Goal: Task Accomplishment & Management: Manage account settings

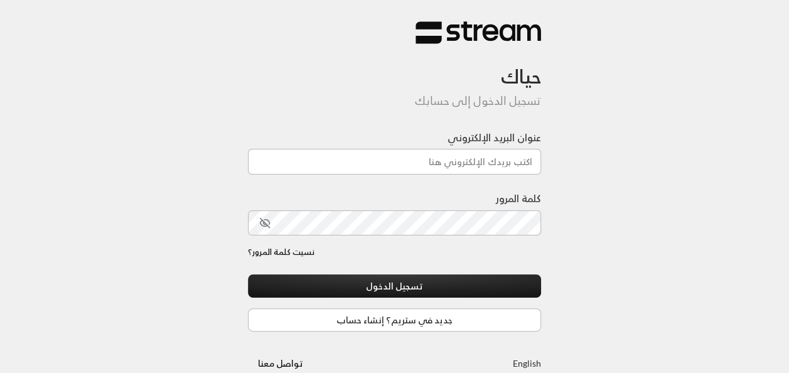
click at [325, 268] on div at bounding box center [429, 306] width 257 height 143
click at [447, 166] on input "عنوان البريد الإلكتروني" at bounding box center [395, 162] width 294 height 26
type input "[EMAIL_ADDRESS][DOMAIN_NAME]"
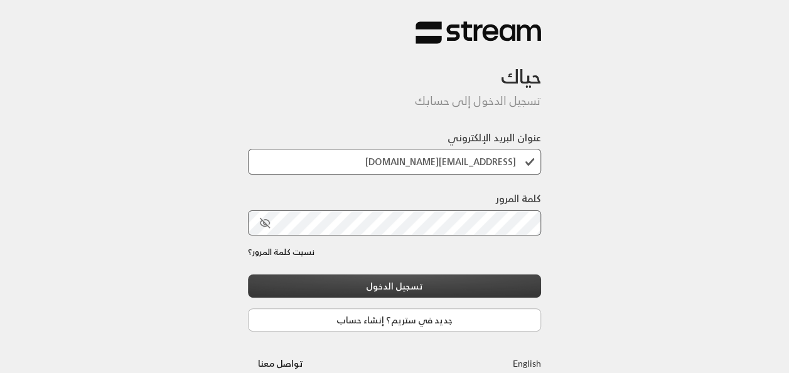
click at [443, 279] on button "تسجيل الدخول" at bounding box center [395, 285] width 294 height 23
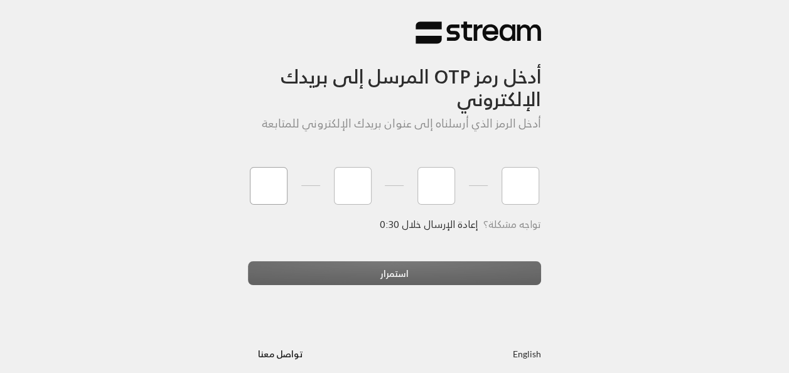
type input "6"
click at [351, 183] on input "7" at bounding box center [353, 186] width 38 height 38
type input "9"
type input "7"
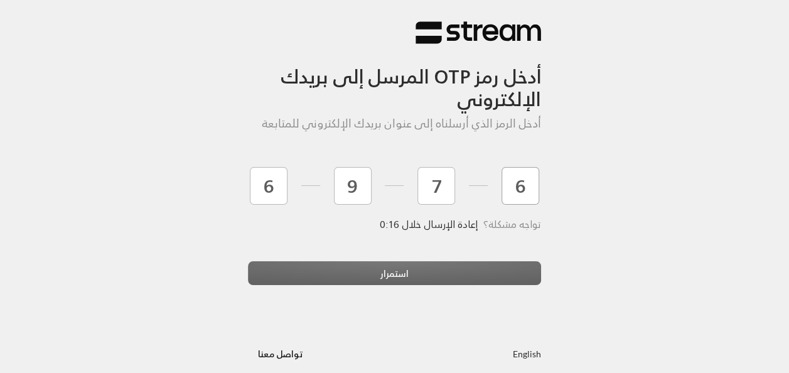
type input "6"
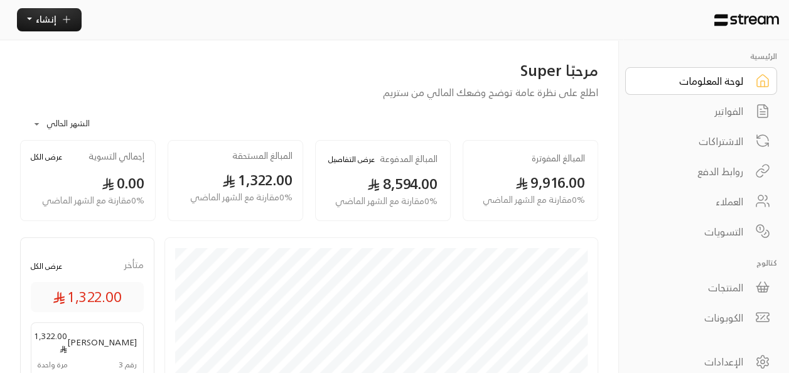
click at [719, 82] on div "لوحة المعلومات" at bounding box center [692, 80] width 101 height 15
click at [722, 105] on div "الفواتير" at bounding box center [692, 111] width 101 height 15
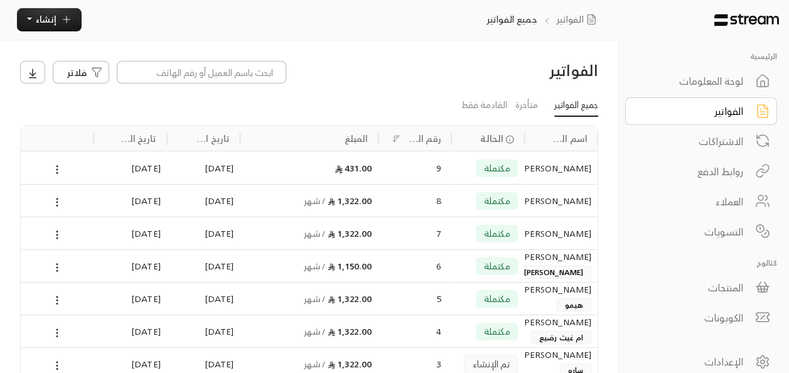
click at [715, 142] on div "الاشتراكات" at bounding box center [692, 141] width 101 height 15
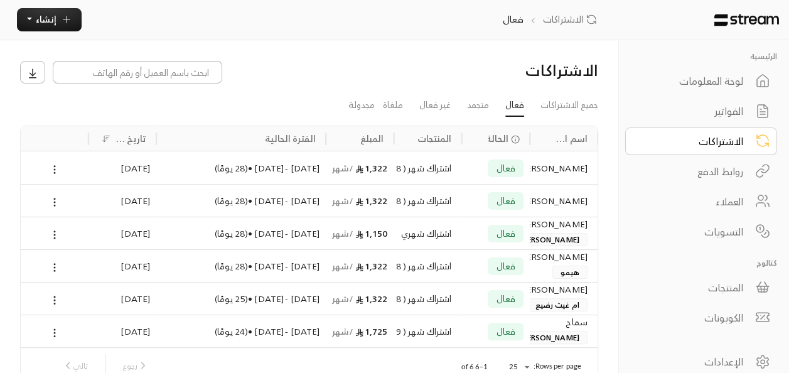
click at [735, 82] on div "لوحة المعلومات" at bounding box center [692, 80] width 101 height 15
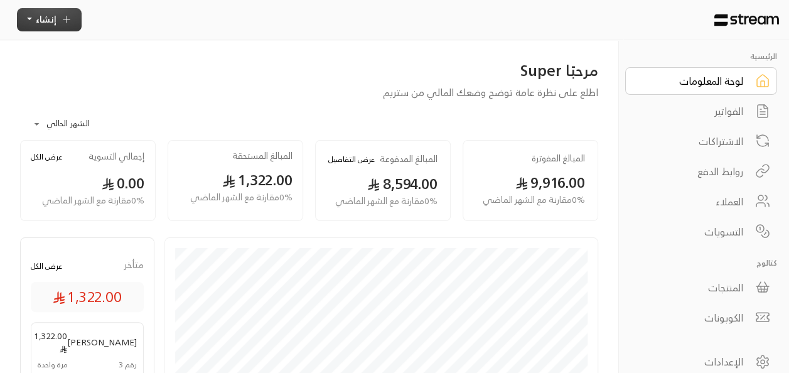
click at [43, 26] on span "إنشاء" at bounding box center [46, 19] width 21 height 16
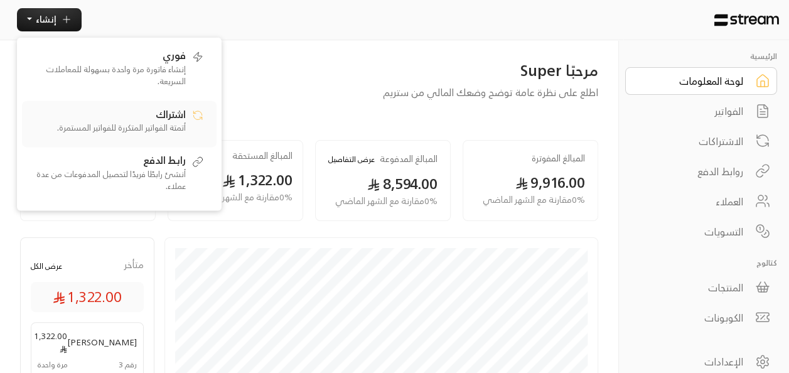
click at [174, 127] on p "أتمتة الفواتير المتكررة للفواتير المستمرة." at bounding box center [107, 128] width 157 height 13
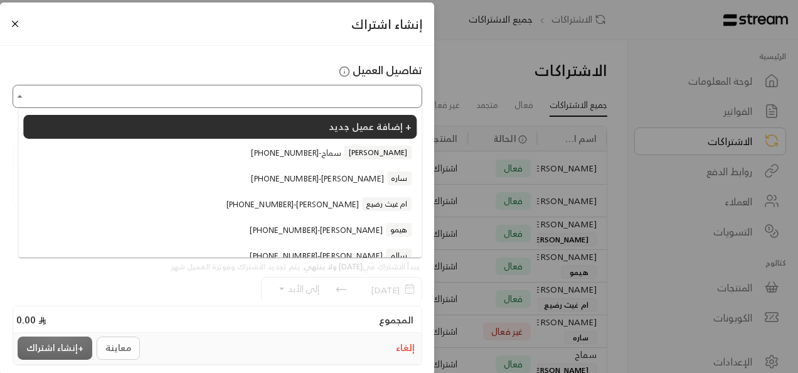
click at [325, 98] on input "اختر العميل" at bounding box center [217, 96] width 406 height 19
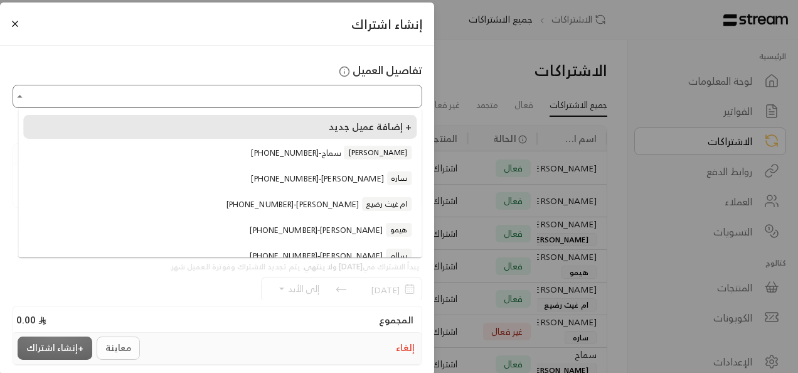
click at [332, 131] on span "إضافة عميل جديد +" at bounding box center [368, 127] width 87 height 14
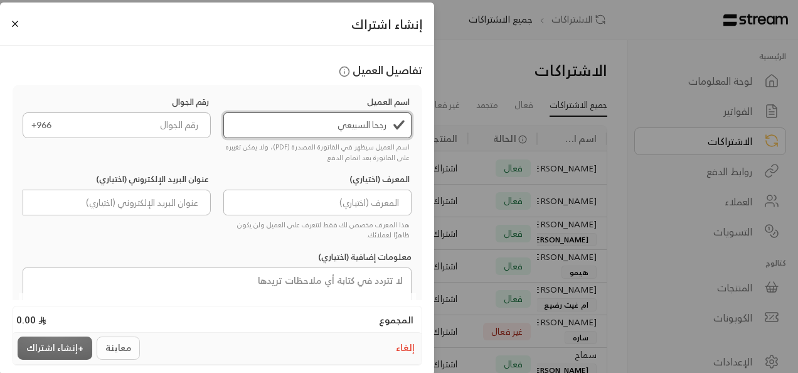
type input "رجحا السبيعي"
click at [173, 126] on input "tel" at bounding box center [136, 125] width 152 height 26
click at [171, 127] on input "tel" at bounding box center [136, 125] width 152 height 26
paste input "599825668"
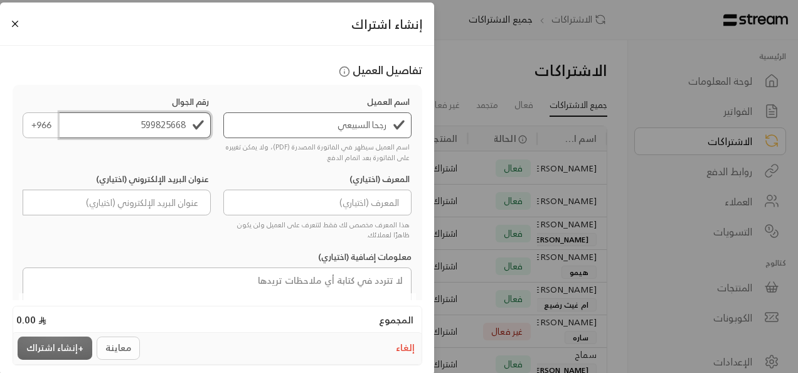
type input "599825668"
click at [271, 202] on input at bounding box center [317, 203] width 189 height 26
click at [133, 241] on div "اسم العميل رجحا السبيعي اسم العميل سيظهر في الفاتورة المصدرة (PDF)، ولا يمكن تغ…" at bounding box center [217, 226] width 402 height 262
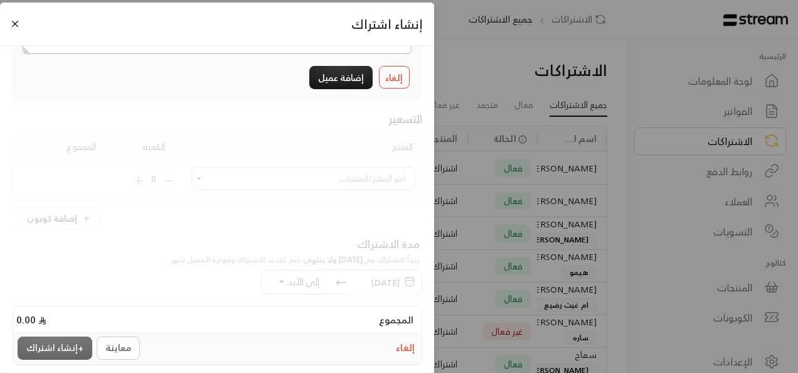
scroll to position [246, 0]
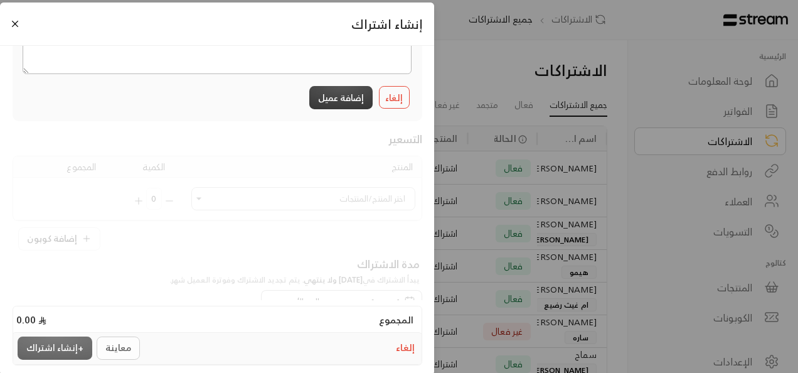
click at [355, 94] on button "إضافة عميل" at bounding box center [340, 97] width 63 height 23
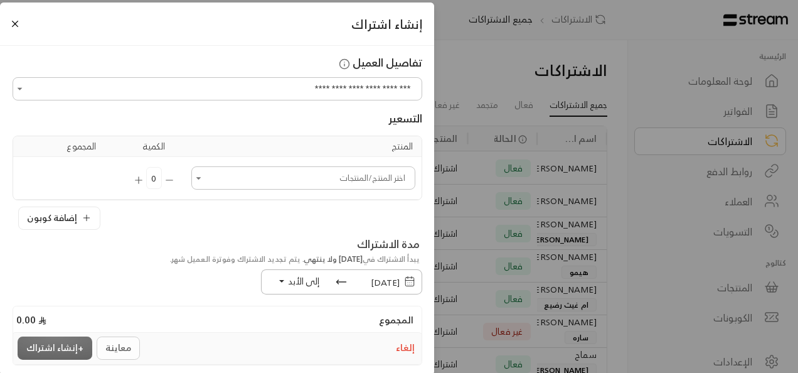
scroll to position [0, 0]
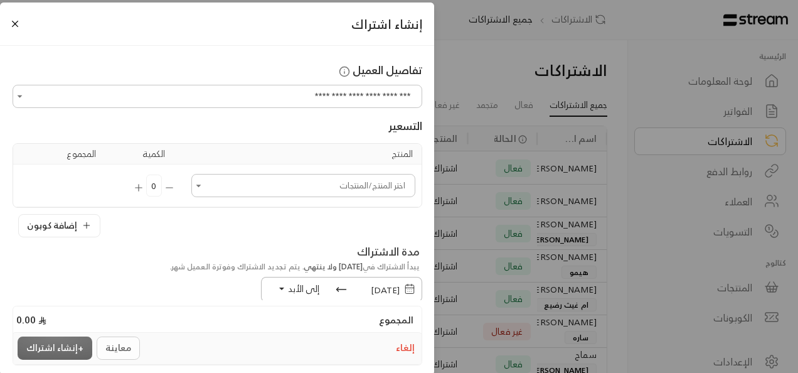
click at [205, 188] on icon "Open" at bounding box center [199, 185] width 13 height 13
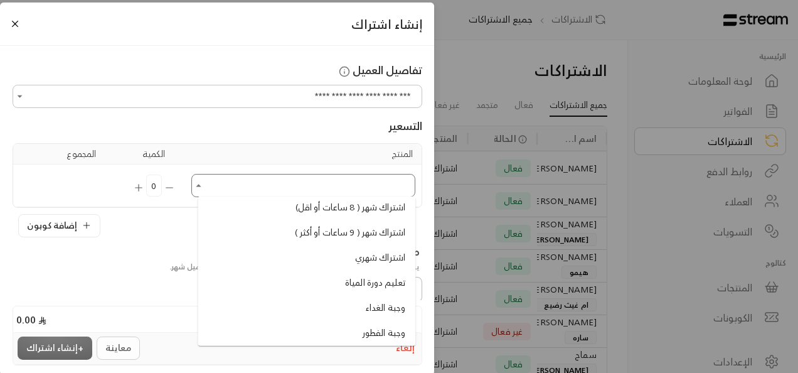
scroll to position [276, 0]
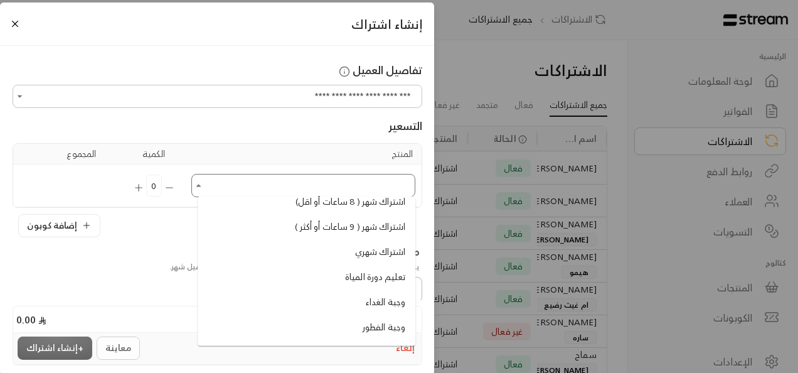
click at [301, 255] on li "اشتراك شهري" at bounding box center [307, 251] width 208 height 23
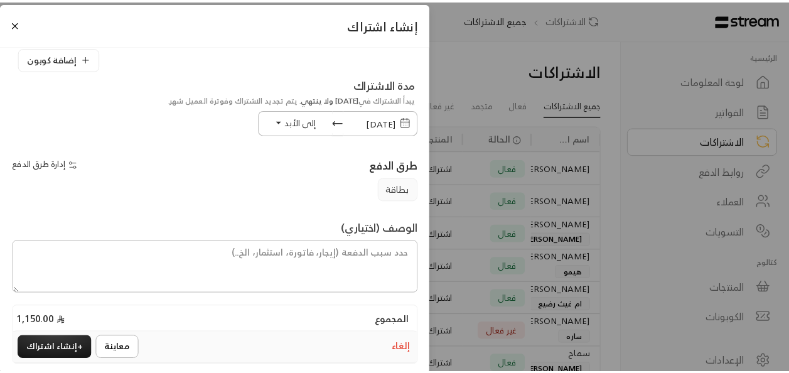
scroll to position [233, 0]
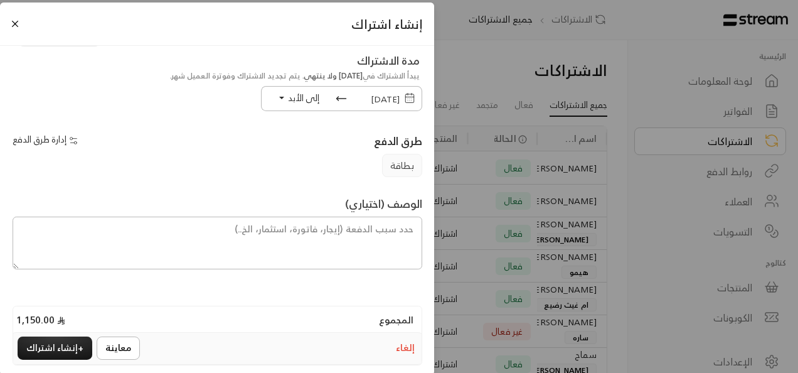
click at [374, 100] on span "[DATE]" at bounding box center [385, 99] width 29 height 16
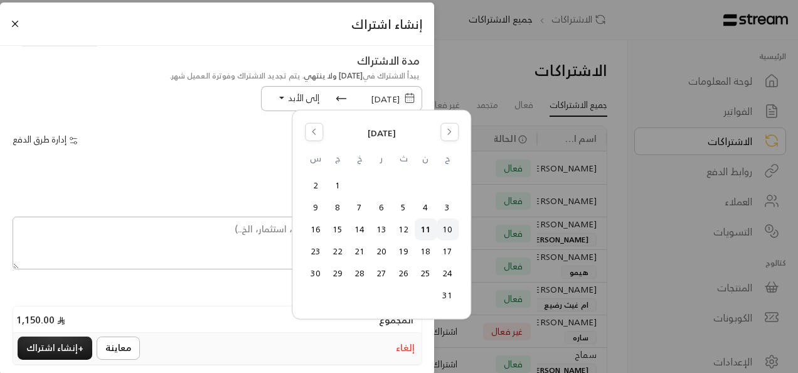
click at [447, 228] on button "10" at bounding box center [447, 229] width 21 height 21
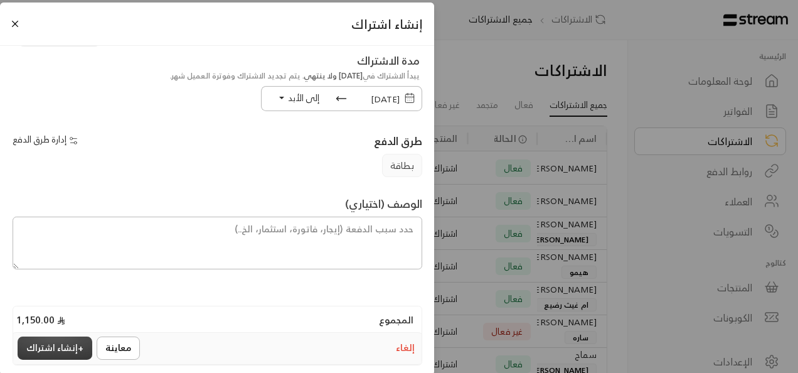
click at [61, 355] on button "+ إنشاء اشتراك" at bounding box center [55, 347] width 75 height 23
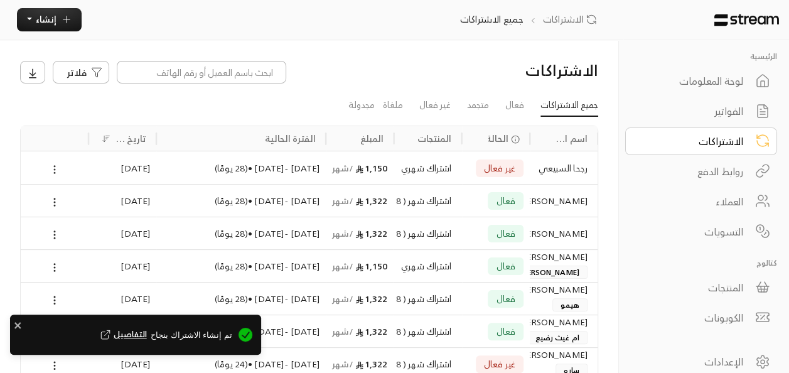
click at [55, 166] on icon at bounding box center [54, 169] width 11 height 11
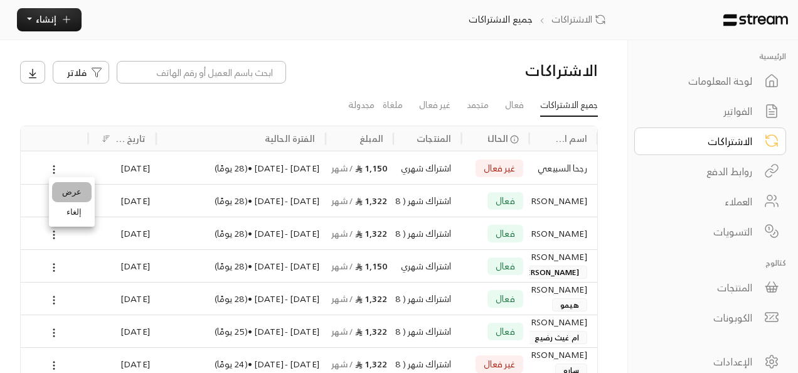
click at [70, 191] on link "عرض" at bounding box center [72, 192] width 40 height 20
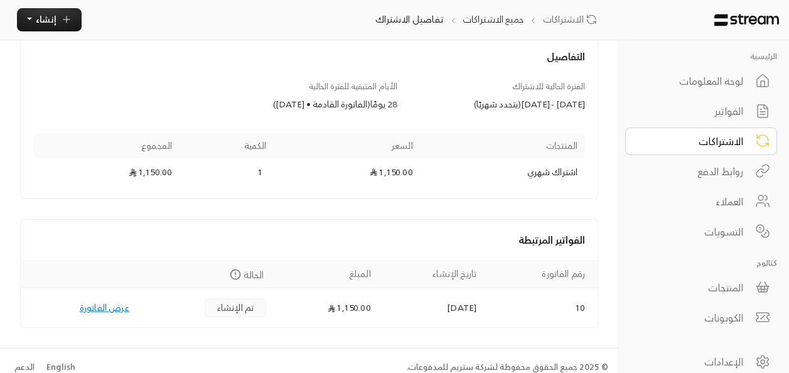
scroll to position [83, 0]
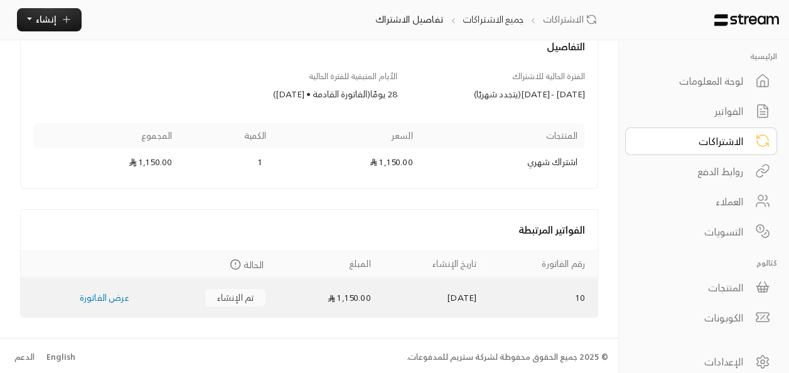
click at [104, 295] on link "عرض الفاتورة" at bounding box center [105, 297] width 50 height 16
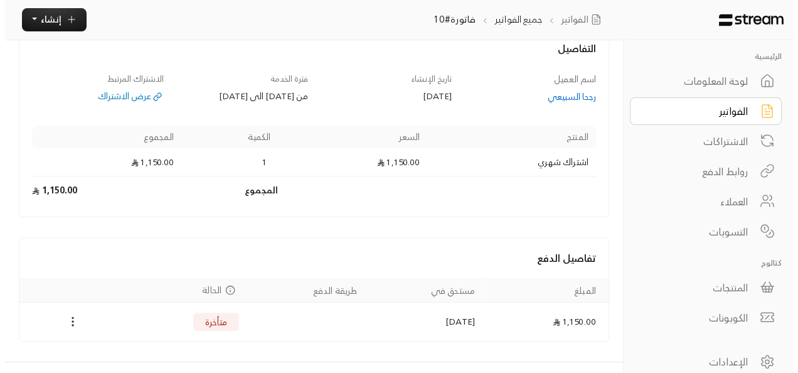
scroll to position [100, 0]
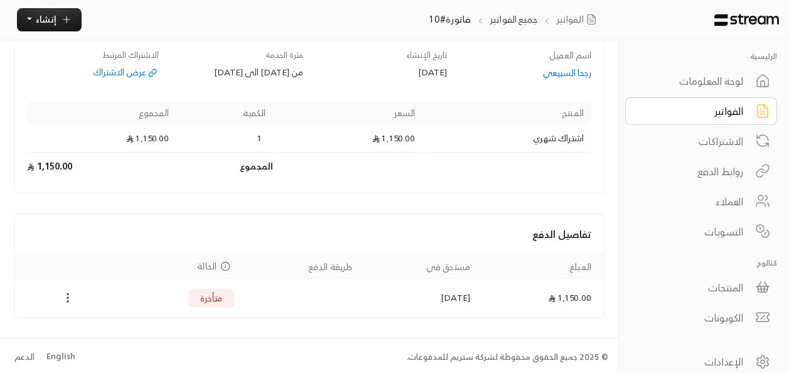
click at [73, 297] on icon "Payments" at bounding box center [67, 297] width 13 height 13
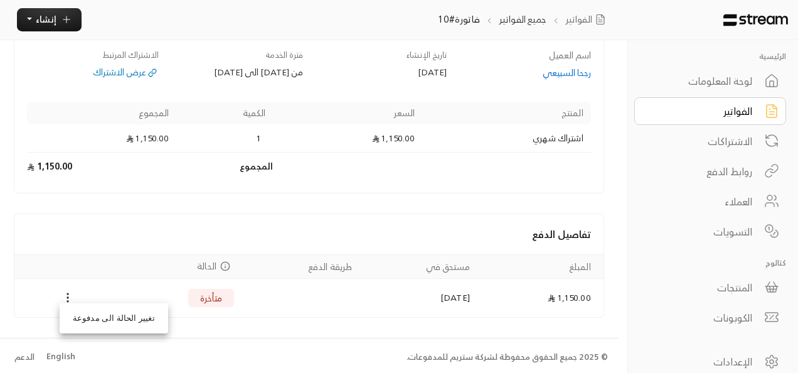
click at [98, 315] on li "تغيير الحالة الى مدفوعة" at bounding box center [114, 318] width 102 height 20
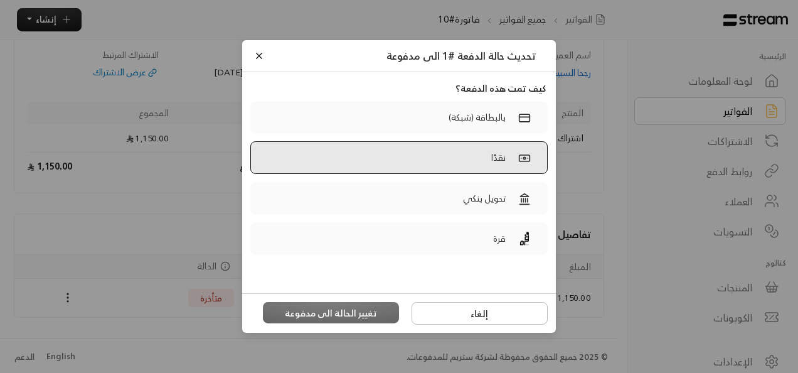
click at [484, 155] on label "نقدًا" at bounding box center [398, 157] width 297 height 33
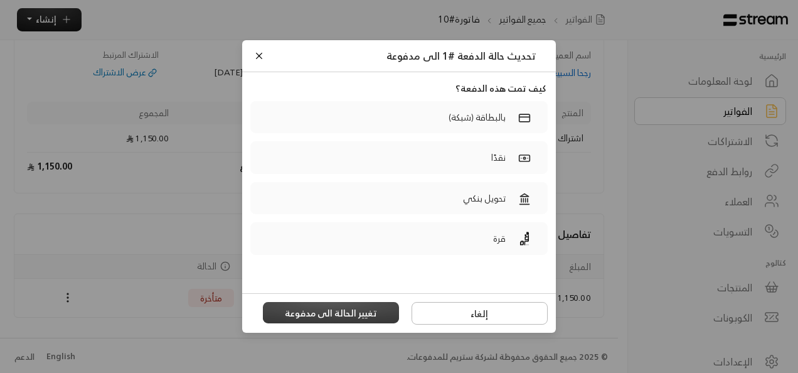
click at [359, 314] on button "تغيير الحالة الى مدفوعة" at bounding box center [331, 312] width 137 height 21
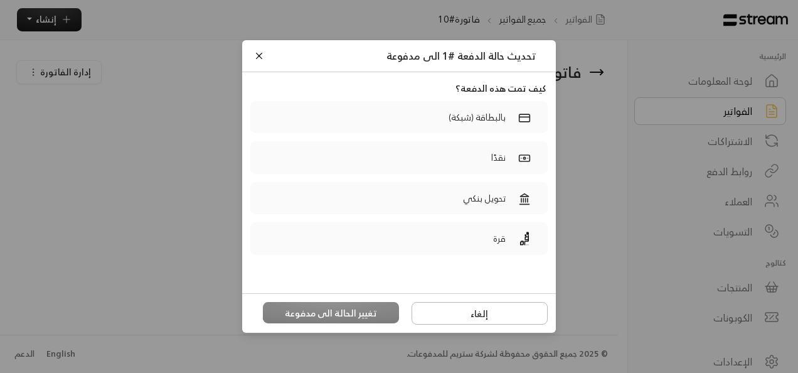
scroll to position [0, 0]
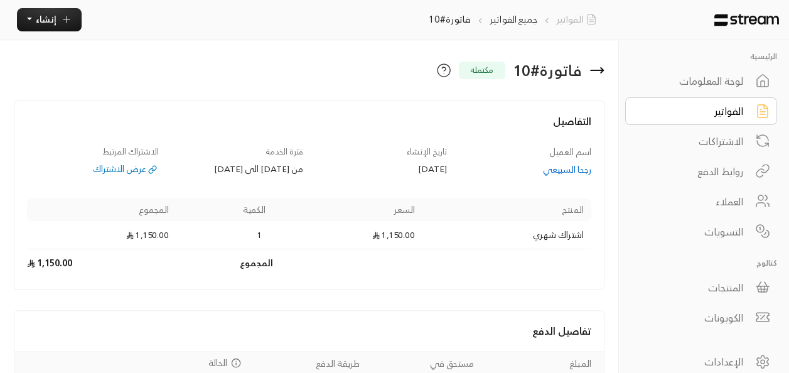
click at [581, 19] on link "الفواتير" at bounding box center [578, 20] width 45 height 14
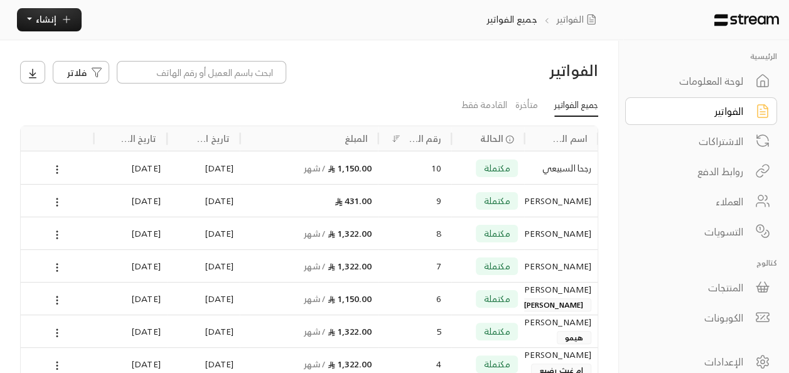
click at [727, 85] on div "لوحة المعلومات" at bounding box center [692, 80] width 101 height 15
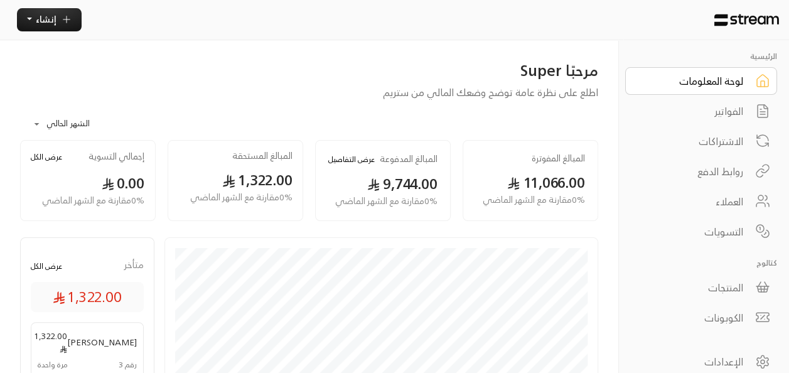
click at [734, 150] on link "الاشتراكات" at bounding box center [701, 141] width 152 height 28
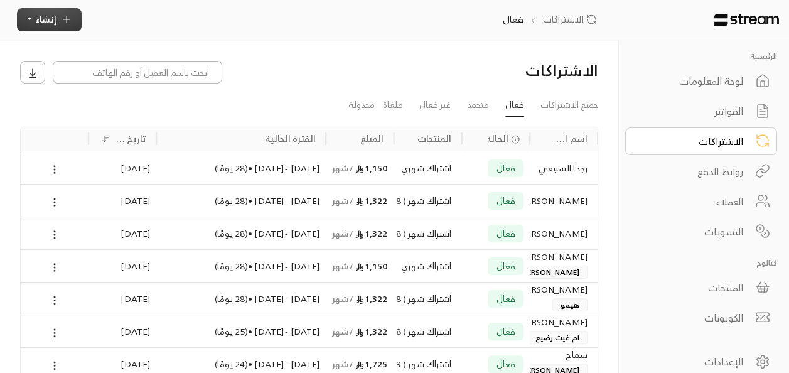
click at [50, 19] on span "إنشاء" at bounding box center [46, 19] width 21 height 16
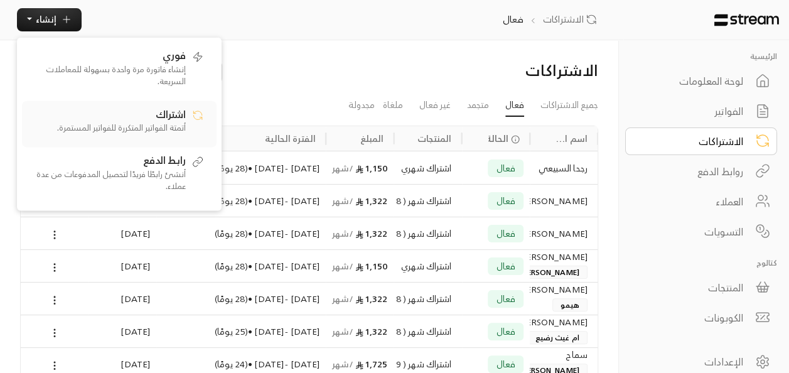
click at [136, 109] on div "اشتراك أتمتة الفواتير المتكررة للفواتير المستمرة." at bounding box center [107, 124] width 157 height 36
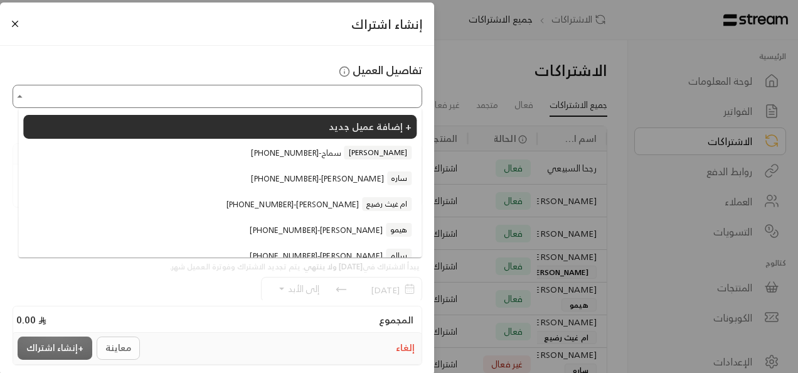
click at [157, 104] on input "اختر العميل" at bounding box center [217, 96] width 406 height 19
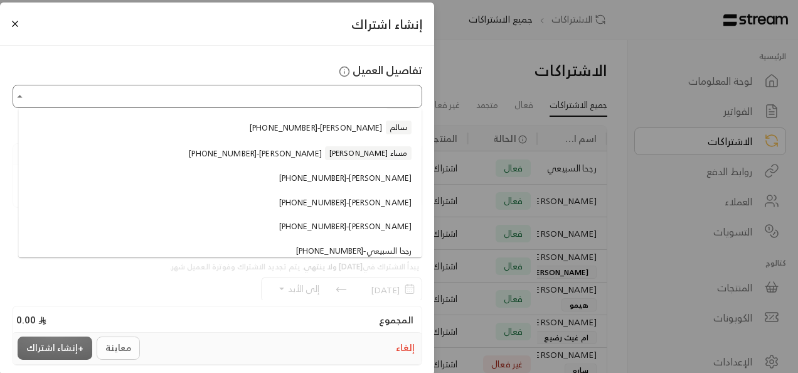
scroll to position [140, 0]
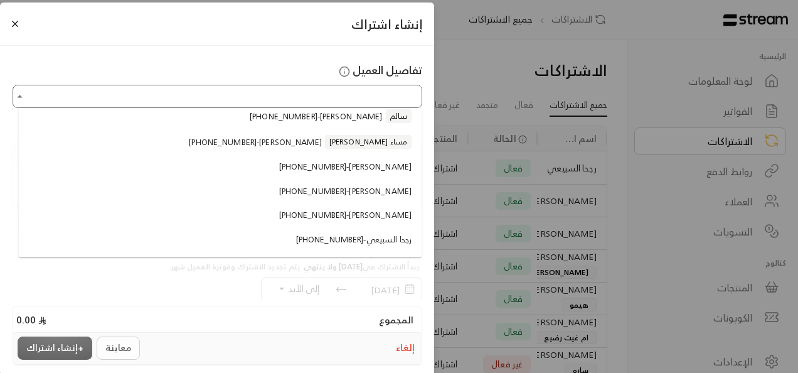
click at [361, 239] on span "[PHONE_NUMBER] - رجحا السبيعي" at bounding box center [353, 239] width 115 height 13
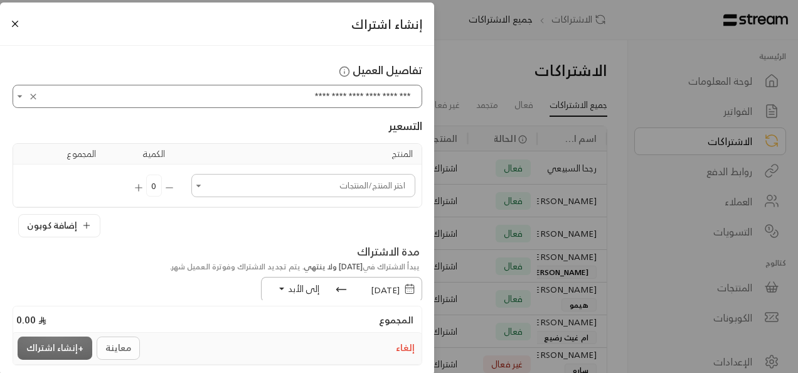
click at [364, 98] on input "**********" at bounding box center [217, 96] width 406 height 19
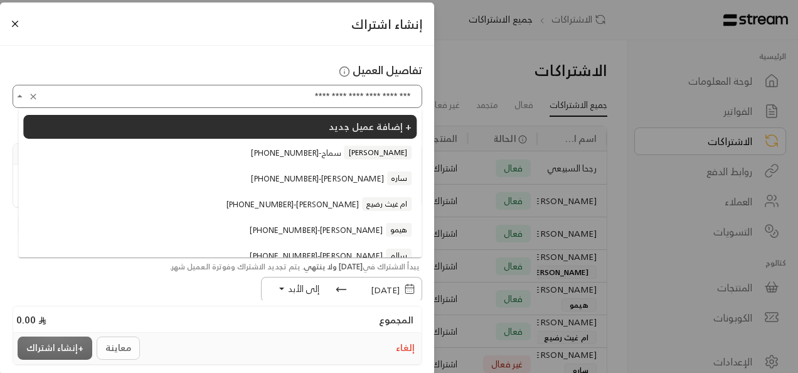
scroll to position [133, 0]
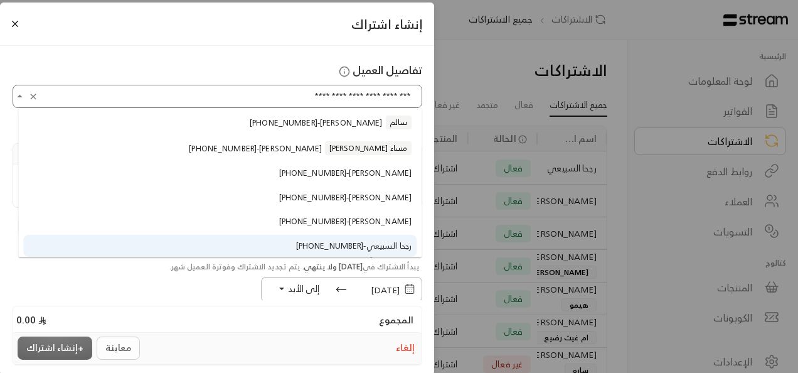
click at [186, 50] on div "**********" at bounding box center [217, 270] width 434 height 449
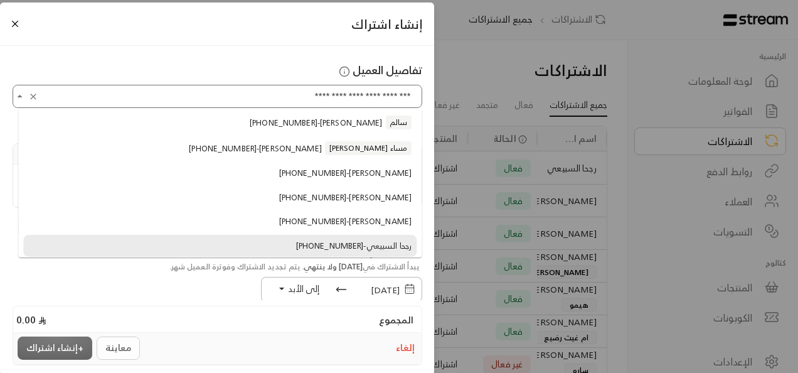
drag, startPoint x: 410, startPoint y: 99, endPoint x: 395, endPoint y: 99, distance: 15.7
click at [395, 99] on input "**********" at bounding box center [217, 96] width 406 height 19
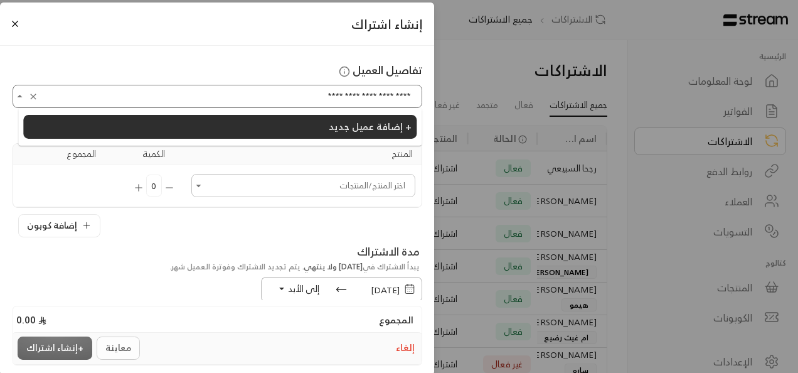
scroll to position [0, 0]
type input "**********"
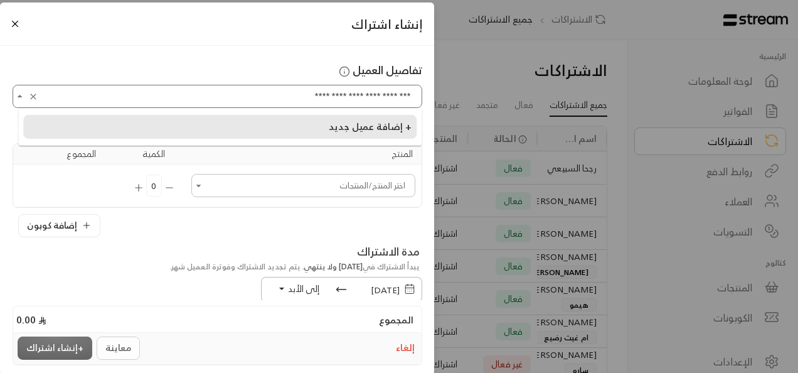
click at [313, 121] on li "إضافة عميل جديد +" at bounding box center [219, 127] width 393 height 24
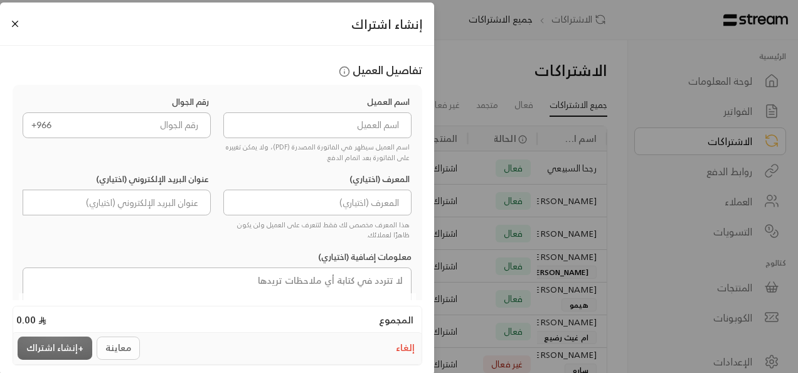
click at [313, 121] on input at bounding box center [317, 125] width 189 height 26
type input "[PERSON_NAME]"
click at [160, 122] on input "tel" at bounding box center [136, 125] width 152 height 26
paste input "599825668"
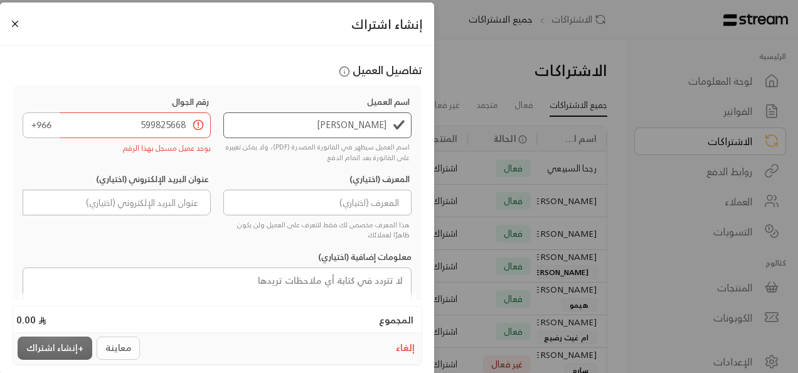
click at [193, 240] on div "اسم العميل [PERSON_NAME] اسم العميل سيظهر في الفاتورة المصدرة (PDF)، ولا يمكن ت…" at bounding box center [217, 226] width 402 height 262
click at [102, 78] on div "تفاصيل العميل" at bounding box center [217, 73] width 422 height 23
click at [198, 123] on input "599825668" at bounding box center [136, 125] width 152 height 26
click at [202, 126] on input "599825668" at bounding box center [136, 125] width 152 height 26
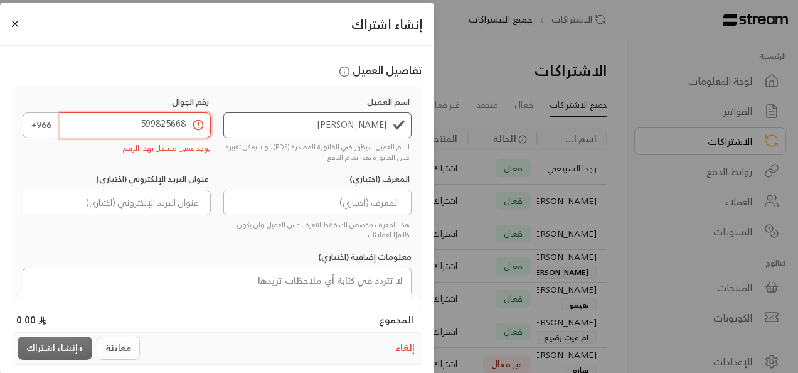
drag, startPoint x: 186, startPoint y: 124, endPoint x: 118, endPoint y: 127, distance: 68.5
click at [118, 127] on input "599825668" at bounding box center [136, 125] width 152 height 26
type input "8"
click at [164, 128] on input "8" at bounding box center [136, 125] width 152 height 26
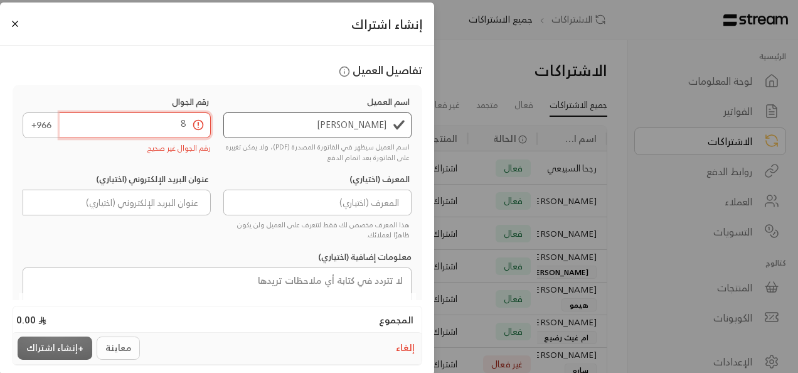
click at [164, 128] on input "8" at bounding box center [136, 125] width 152 height 26
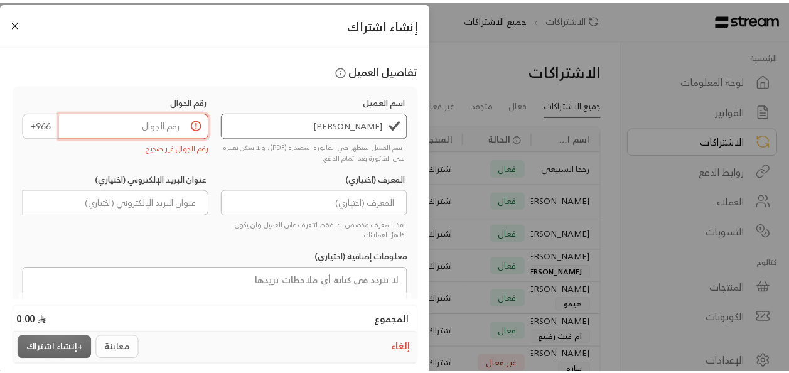
scroll to position [0, 0]
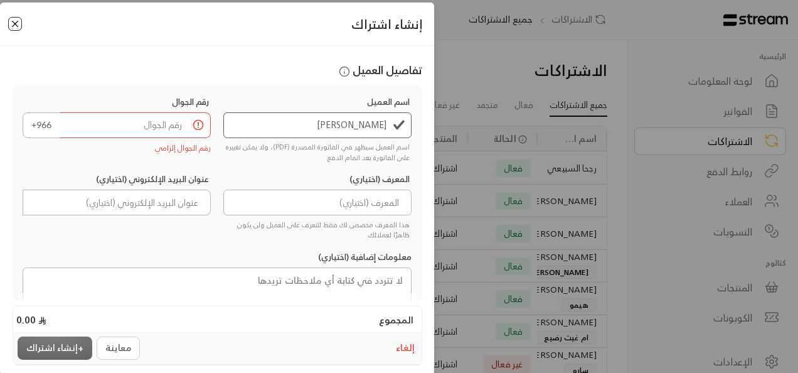
click at [20, 24] on button "Close" at bounding box center [15, 24] width 14 height 14
